Goal: Obtain resource: Download file/media

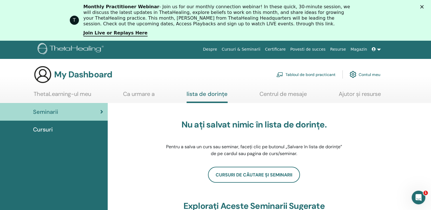
click at [43, 128] on span "Cursuri" at bounding box center [43, 129] width 20 height 9
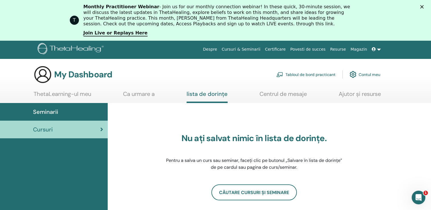
click at [285, 48] on link "Certificare" at bounding box center [275, 49] width 25 height 11
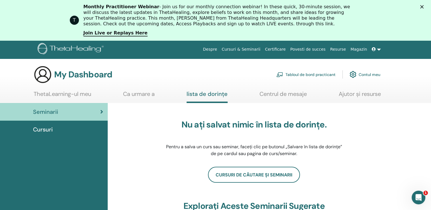
click at [375, 48] on icon at bounding box center [374, 49] width 4 height 4
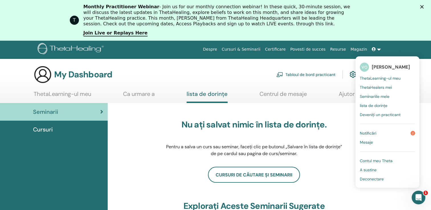
click at [368, 131] on span "Notificări" at bounding box center [368, 133] width 17 height 5
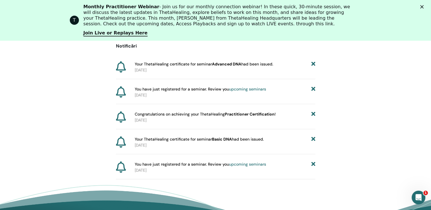
scroll to position [108, 0]
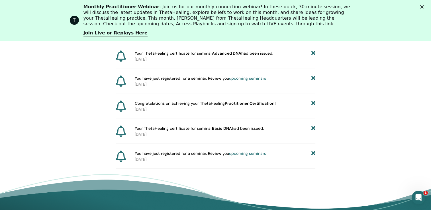
click at [182, 52] on span "Your ThetaHealing certificate for seminar Advanced DNA had been issued." at bounding box center [204, 53] width 138 height 6
click at [177, 53] on span "Your ThetaHealing certificate for seminar Advanced DNA had been issued." at bounding box center [204, 53] width 138 height 6
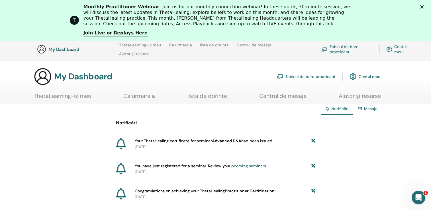
scroll to position [80, 0]
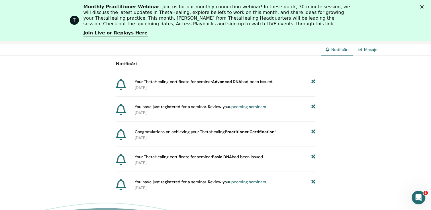
click at [220, 81] on b "Advanced DNA" at bounding box center [226, 81] width 29 height 5
drag, startPoint x: 220, startPoint y: 81, endPoint x: 286, endPoint y: 88, distance: 66.7
click at [286, 88] on p "2025-09-28" at bounding box center [225, 88] width 181 height 6
click at [123, 85] on icon at bounding box center [121, 84] width 10 height 11
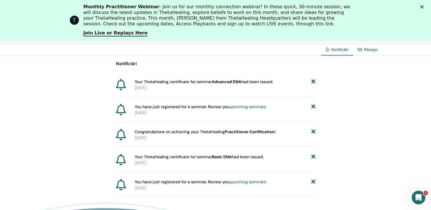
click at [146, 82] on span "Your ThetaHealing certificate for seminar Advanced DNA had been issued." at bounding box center [204, 82] width 138 height 6
click at [419, 197] on icon "Deschidere messenger Intercom" at bounding box center [417, 196] width 9 height 9
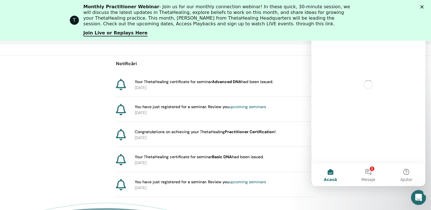
scroll to position [0, 0]
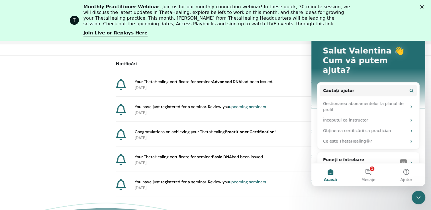
click at [41, 77] on div "Notificări Your ThetaHealing certificate for seminar Advanced DNA had been issu…" at bounding box center [215, 126] width 431 height 141
click at [300, 82] on div "Your ThetaHealing certificate for seminar Advanced DNA had been issued." at bounding box center [225, 82] width 181 height 6
click at [345, 200] on div "Notificări Mesaje Notificări Your ThetaHealing certificate for seminar Advanced…" at bounding box center [215, 151] width 431 height 215
click at [367, 173] on button "1 Mesaje" at bounding box center [368, 175] width 38 height 23
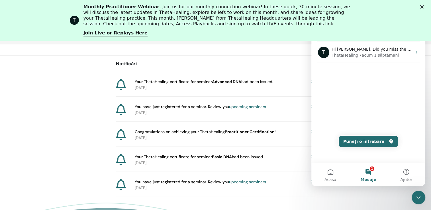
click at [51, 100] on div "Notificări Your ThetaHealing certificate for seminar Advanced DNA had been issu…" at bounding box center [215, 126] width 431 height 141
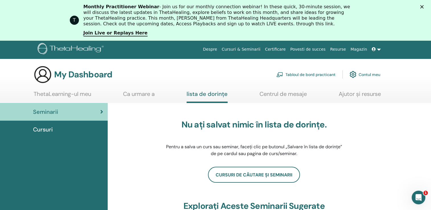
click at [378, 50] on link at bounding box center [376, 49] width 14 height 11
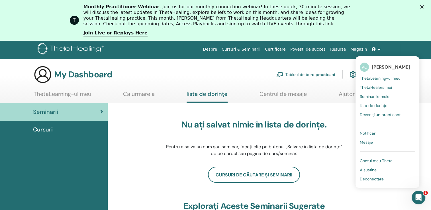
click at [380, 161] on span "Contul meu Theta" at bounding box center [376, 160] width 33 height 5
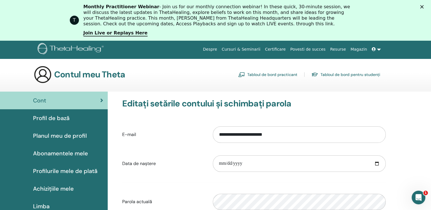
click at [43, 75] on img at bounding box center [43, 75] width 18 height 18
click at [42, 75] on img at bounding box center [43, 75] width 18 height 18
click at [242, 50] on link "Cursuri & Seminarii" at bounding box center [240, 49] width 43 height 11
click at [379, 50] on link at bounding box center [376, 49] width 14 height 11
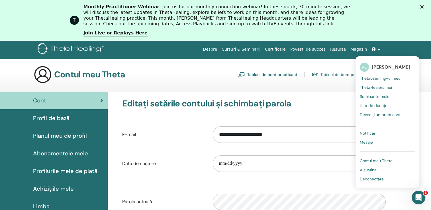
click at [192, 74] on div "Contul meu Theta Tabloul de bord practicant Tabloul de bord pentru studenți" at bounding box center [207, 75] width 347 height 18
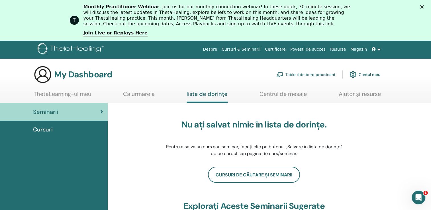
click at [103, 111] on icon at bounding box center [101, 112] width 3 height 6
click at [267, 93] on link "Centrul de mesaje" at bounding box center [282, 96] width 47 height 11
click at [47, 76] on img at bounding box center [43, 75] width 18 height 18
click at [42, 50] on img at bounding box center [72, 49] width 68 height 13
click at [313, 75] on link "Tabloul de bord practicant" at bounding box center [305, 74] width 59 height 13
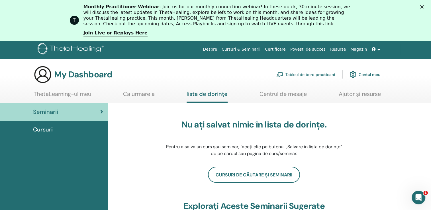
click at [46, 130] on span "Cursuri" at bounding box center [43, 129] width 20 height 9
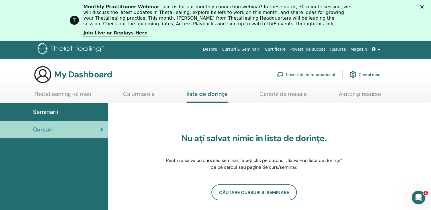
click at [41, 77] on img at bounding box center [43, 75] width 18 height 18
click at [42, 47] on img at bounding box center [72, 49] width 68 height 13
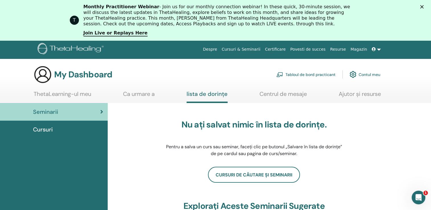
click at [287, 49] on link "Certificare" at bounding box center [275, 49] width 25 height 11
click at [42, 77] on img at bounding box center [43, 75] width 18 height 18
click at [87, 75] on h3 "My Dashboard" at bounding box center [83, 75] width 58 height 10
click at [61, 77] on h3 "My Dashboard" at bounding box center [83, 75] width 58 height 10
click at [82, 76] on h3 "My Dashboard" at bounding box center [83, 75] width 58 height 10
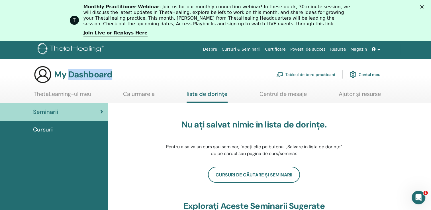
click at [82, 76] on h3 "My Dashboard" at bounding box center [83, 75] width 58 height 10
click at [120, 130] on div "Nu ați salvat nimic în lista de dorințe. Pentru a salva un curs sau seminar, fa…" at bounding box center [254, 138] width 272 height 57
click at [67, 94] on link "ThetaLearning-ul meu" at bounding box center [63, 96] width 58 height 11
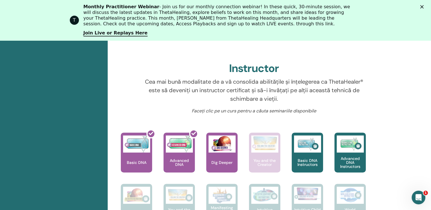
scroll to position [195, 0]
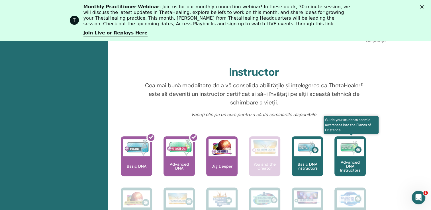
click at [350, 166] on p "Advanced DNA Instructors" at bounding box center [349, 166] width 31 height 12
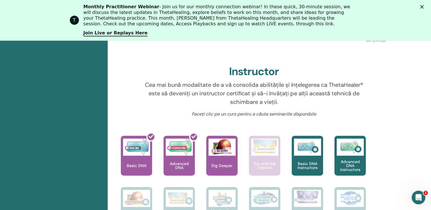
scroll to position [212, 0]
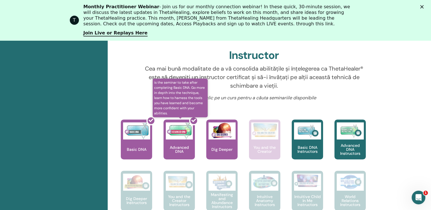
click at [185, 146] on div at bounding box center [182, 141] width 31 height 51
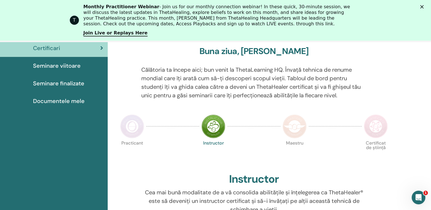
scroll to position [86, 0]
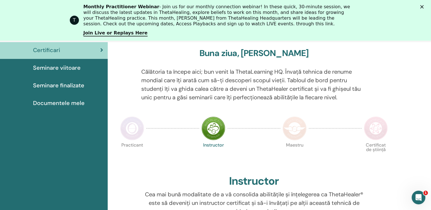
click at [213, 130] on img at bounding box center [213, 129] width 24 height 24
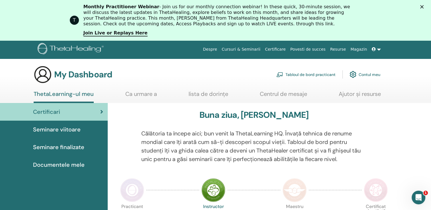
click at [365, 75] on link "Contul meu" at bounding box center [365, 74] width 31 height 13
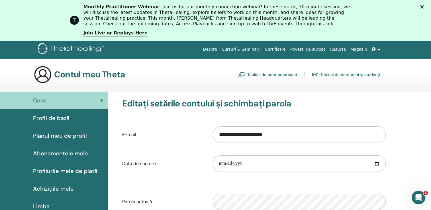
scroll to position [28, 0]
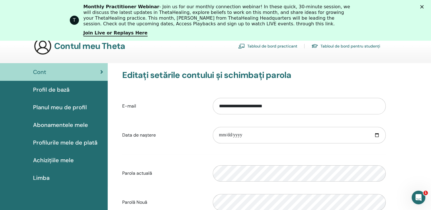
click at [59, 159] on span "Achizițiile mele" at bounding box center [53, 160] width 41 height 9
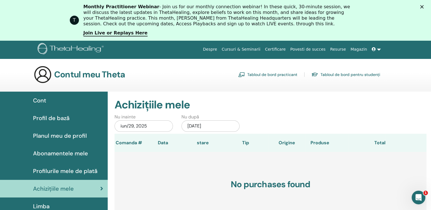
click at [50, 117] on span "Profil de bază" at bounding box center [51, 118] width 36 height 9
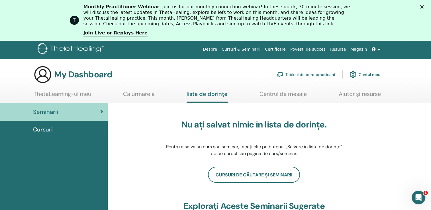
click at [54, 93] on link "ThetaLearning-ul meu" at bounding box center [63, 96] width 58 height 11
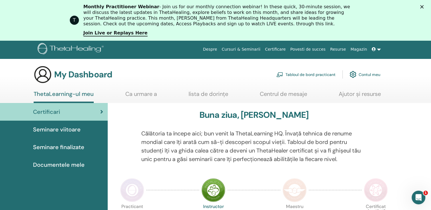
click at [378, 49] on link at bounding box center [376, 49] width 14 height 11
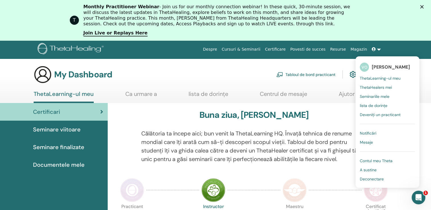
click at [143, 113] on div "Buna ziua, [PERSON_NAME]" at bounding box center [254, 116] width 272 height 13
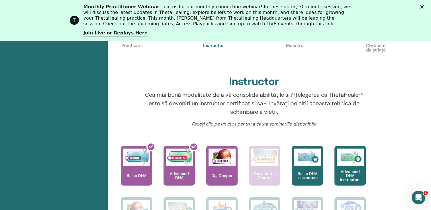
scroll to position [195, 0]
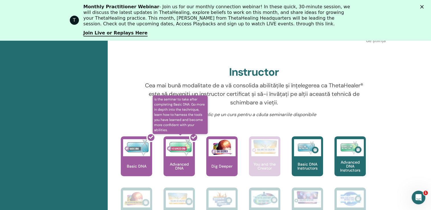
click at [179, 163] on div at bounding box center [182, 158] width 31 height 51
click at [179, 162] on div at bounding box center [182, 158] width 31 height 51
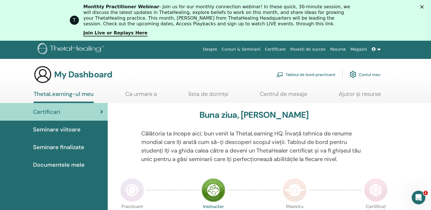
click at [60, 164] on span "Documentele mele" at bounding box center [59, 165] width 52 height 9
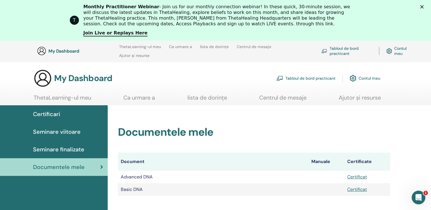
scroll to position [80, 0]
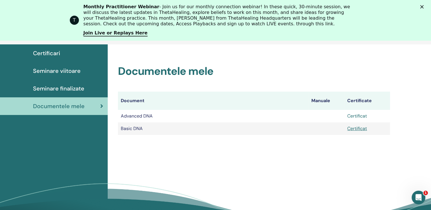
click at [359, 116] on link "Certificat" at bounding box center [357, 116] width 20 height 6
